Goal: Use online tool/utility: Utilize a website feature to perform a specific function

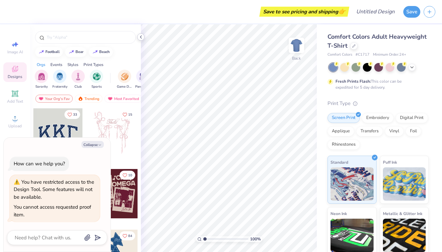
click at [141, 36] on icon at bounding box center [140, 36] width 5 height 5
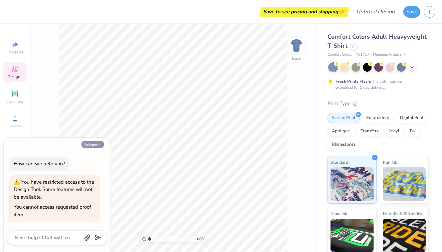
click at [100, 146] on icon "button" at bounding box center [100, 145] width 4 height 4
type textarea "x"
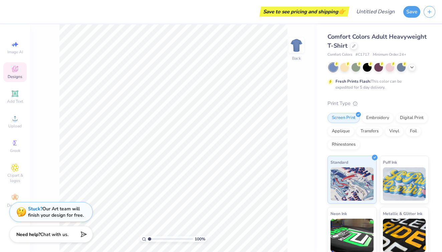
type input "1.41"
type textarea "x"
type input "1.56"
type textarea "x"
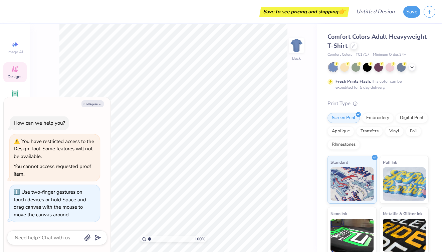
drag, startPoint x: 151, startPoint y: 239, endPoint x: 109, endPoint y: 221, distance: 45.4
type input "1"
click at [109, 221] on body "Save to see pricing and shipping 👉 Design Title Save Image AI Designs Add Text …" at bounding box center [221, 126] width 442 height 252
click at [297, 45] on img at bounding box center [296, 45] width 27 height 27
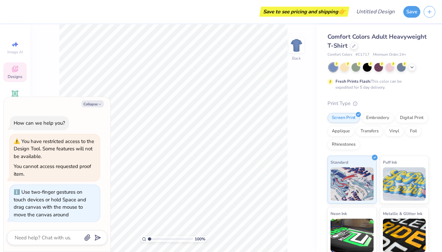
type textarea "x"
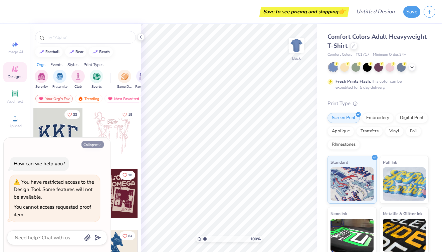
click at [101, 146] on polyline "button" at bounding box center [100, 145] width 2 height 1
type textarea "x"
